Goal: Task Accomplishment & Management: Manage account settings

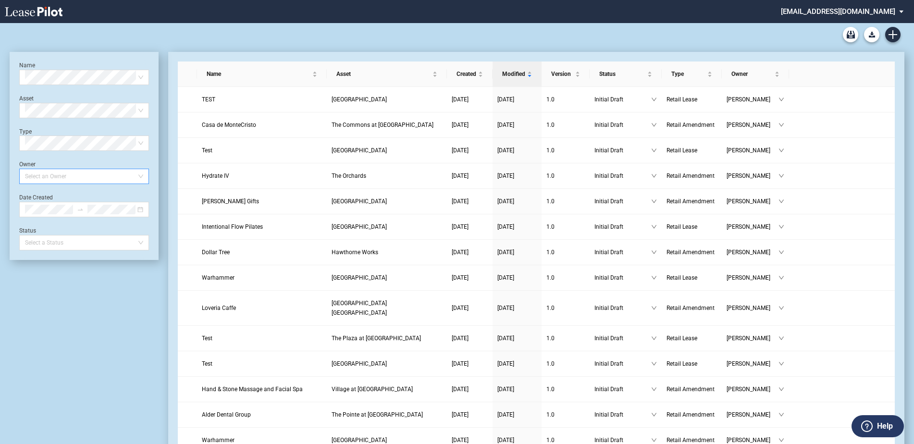
click at [142, 176] on div "Select an Owner" at bounding box center [84, 176] width 130 height 15
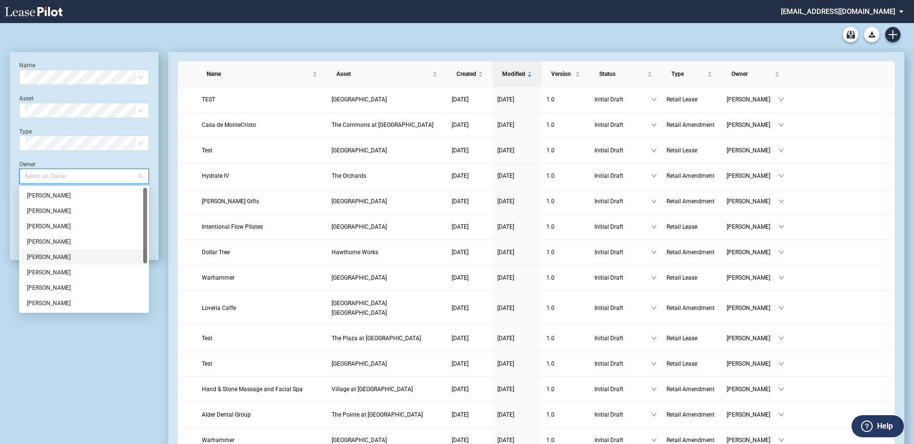
click at [76, 258] on div "Jackie Krol" at bounding box center [84, 257] width 114 height 10
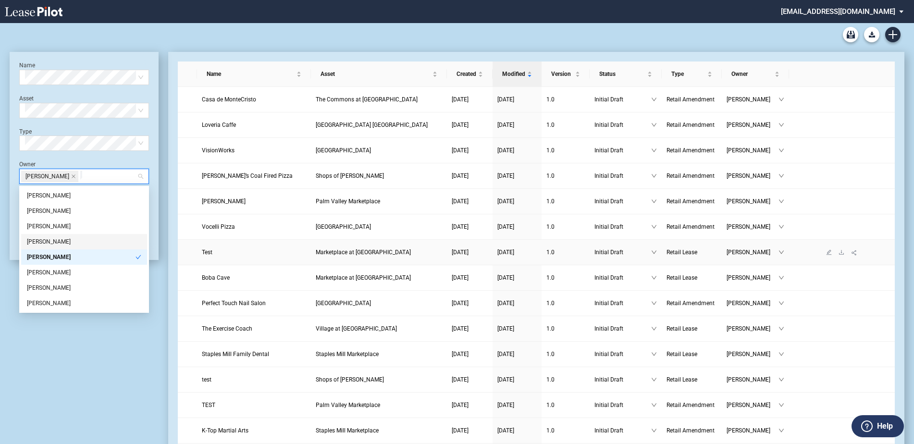
click at [355, 252] on span "Marketplace at [GEOGRAPHIC_DATA]" at bounding box center [363, 252] width 95 height 7
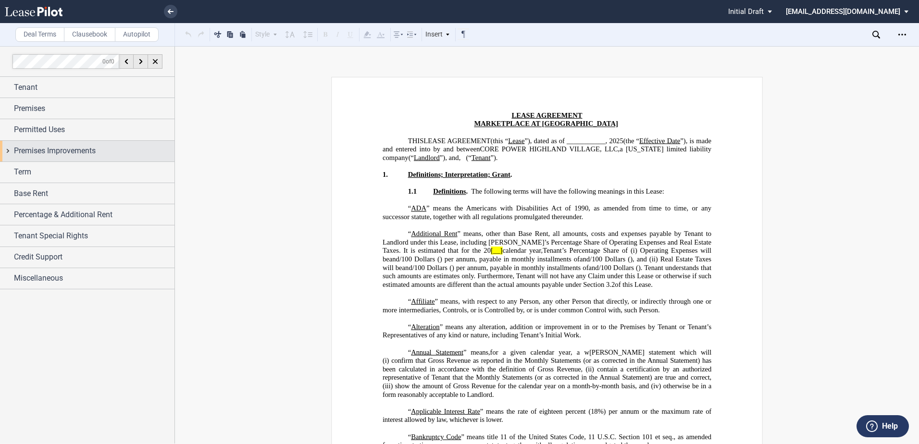
click at [32, 150] on span "Premises Improvements" at bounding box center [55, 151] width 82 height 12
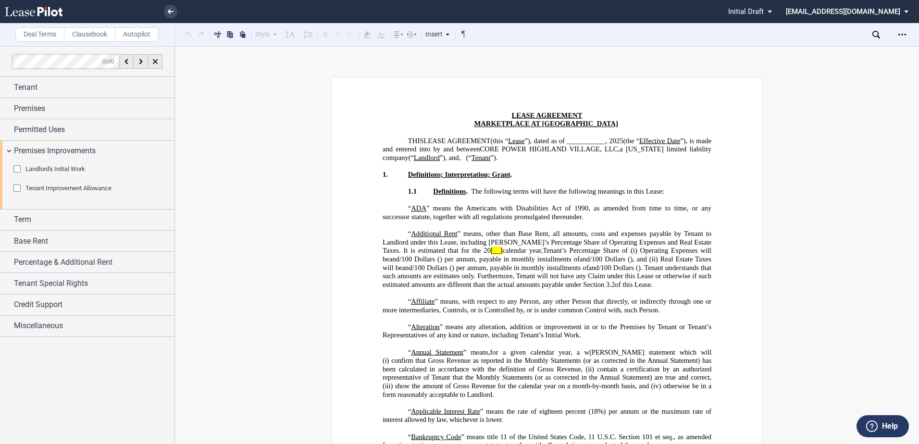
click at [21, 185] on div "Tenant Improvement Allowance" at bounding box center [18, 189] width 10 height 10
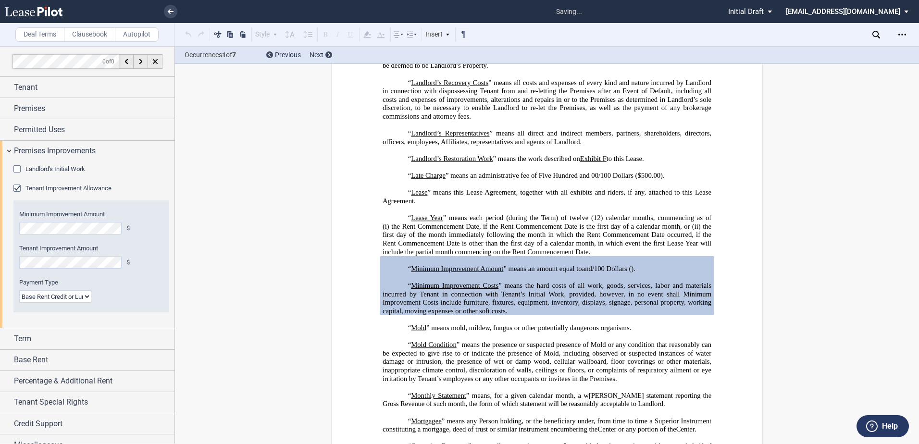
scroll to position [1734, 0]
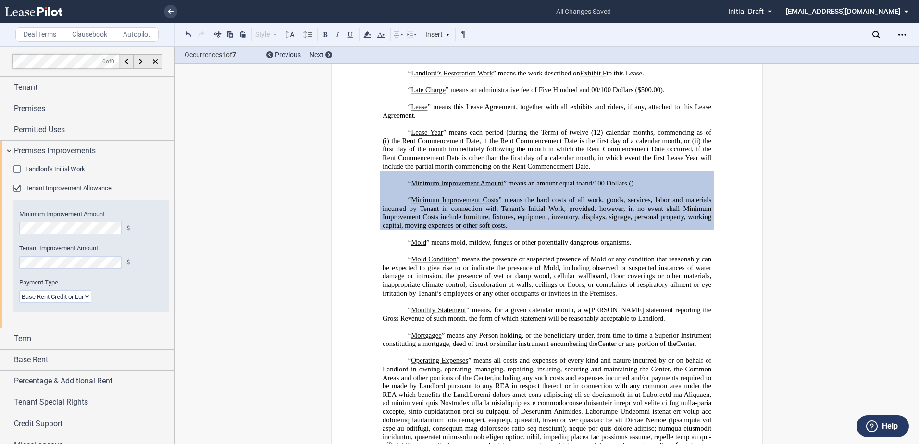
click at [87, 298] on select "Lump Sum Base Rent Credit or Lump Sum Progress Payments" at bounding box center [55, 296] width 72 height 12
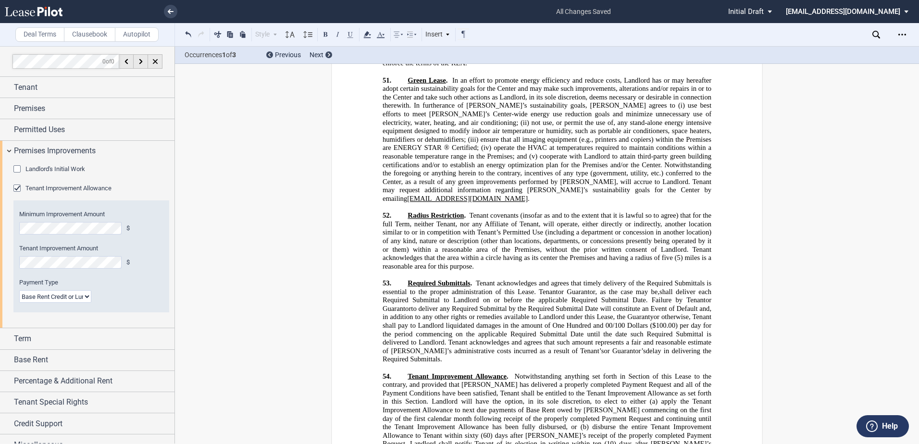
scroll to position [14778, 0]
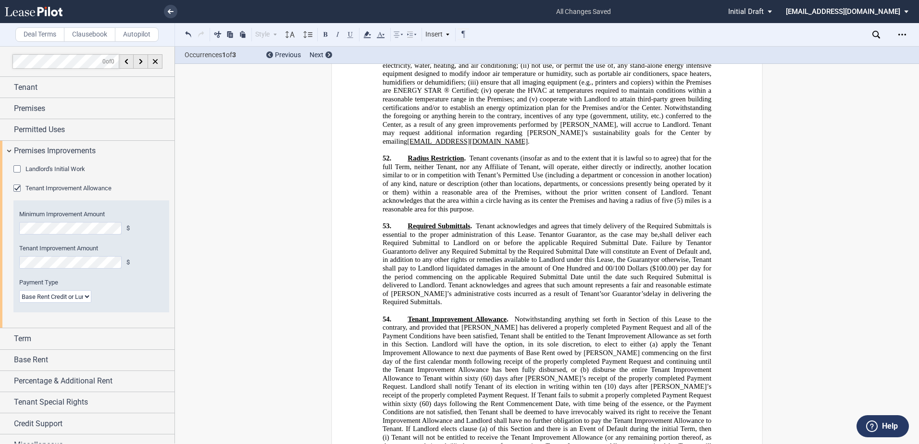
click at [483, 433] on span "Tenant will not be entitled to receive the Tenant Improvement Allowance (or any…" at bounding box center [547, 441] width 331 height 16
drag, startPoint x: 428, startPoint y: 286, endPoint x: 496, endPoint y: 283, distance: 67.8
drag, startPoint x: 589, startPoint y: 283, endPoint x: 453, endPoint y: 294, distance: 136.8
